Goal: Task Accomplishment & Management: Manage account settings

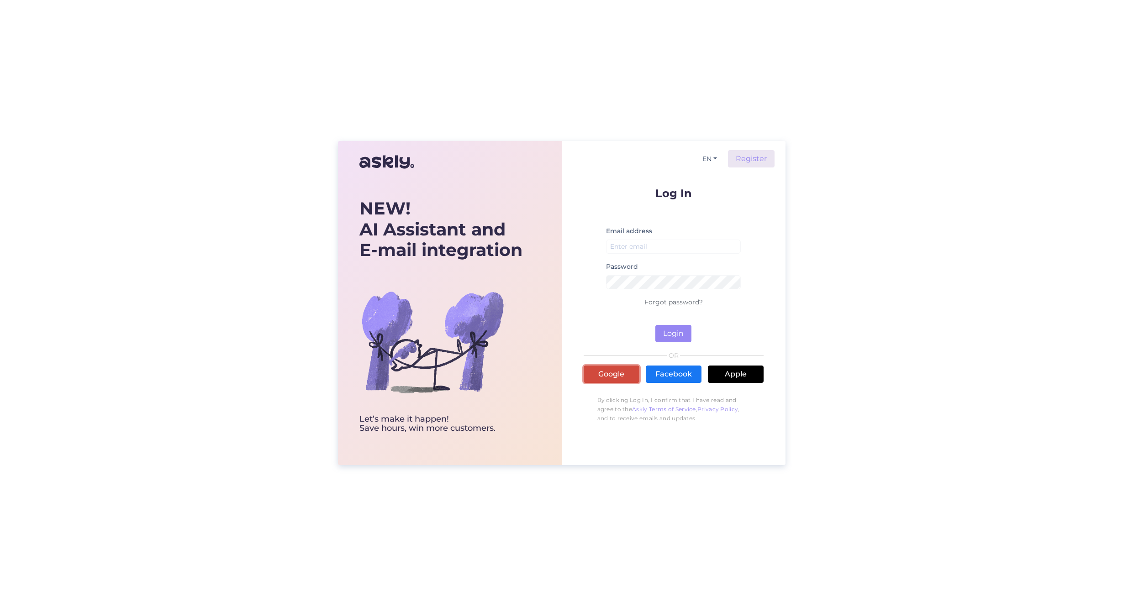
click at [619, 378] on link "Google" at bounding box center [612, 374] width 56 height 17
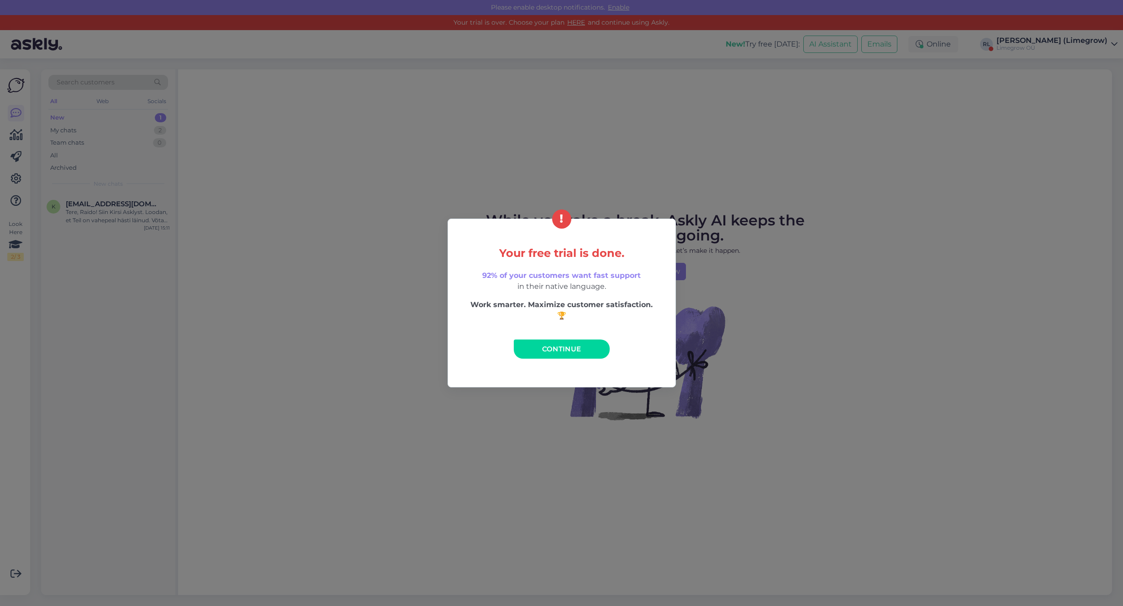
click at [564, 343] on link "Continue" at bounding box center [562, 349] width 96 height 19
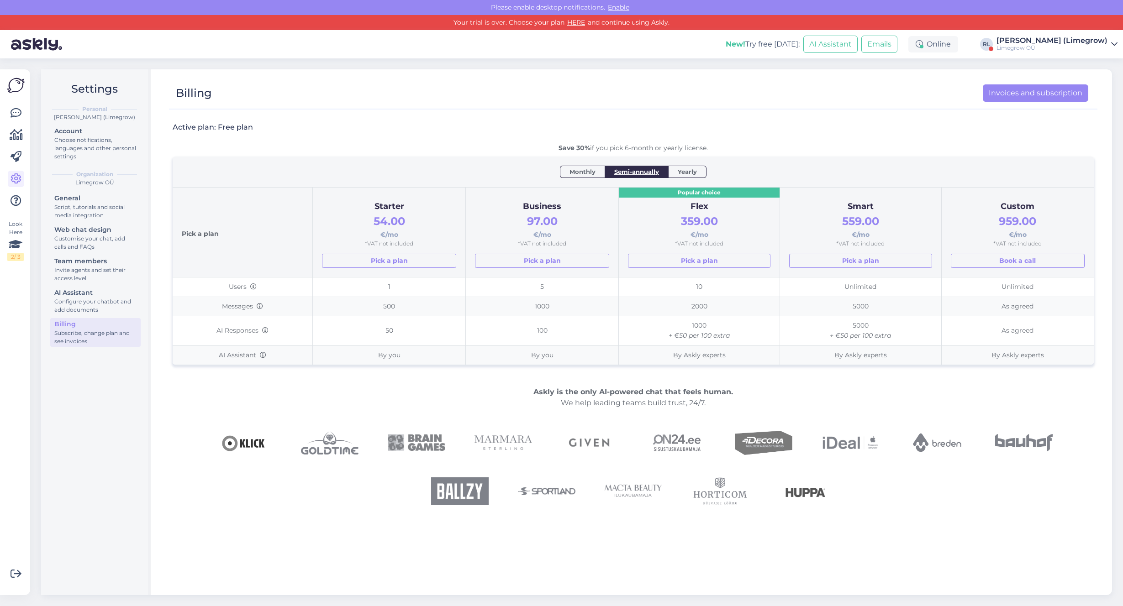
click at [1114, 41] on icon at bounding box center [1114, 44] width 6 height 7
